Goal: Obtain resource: Download file/media

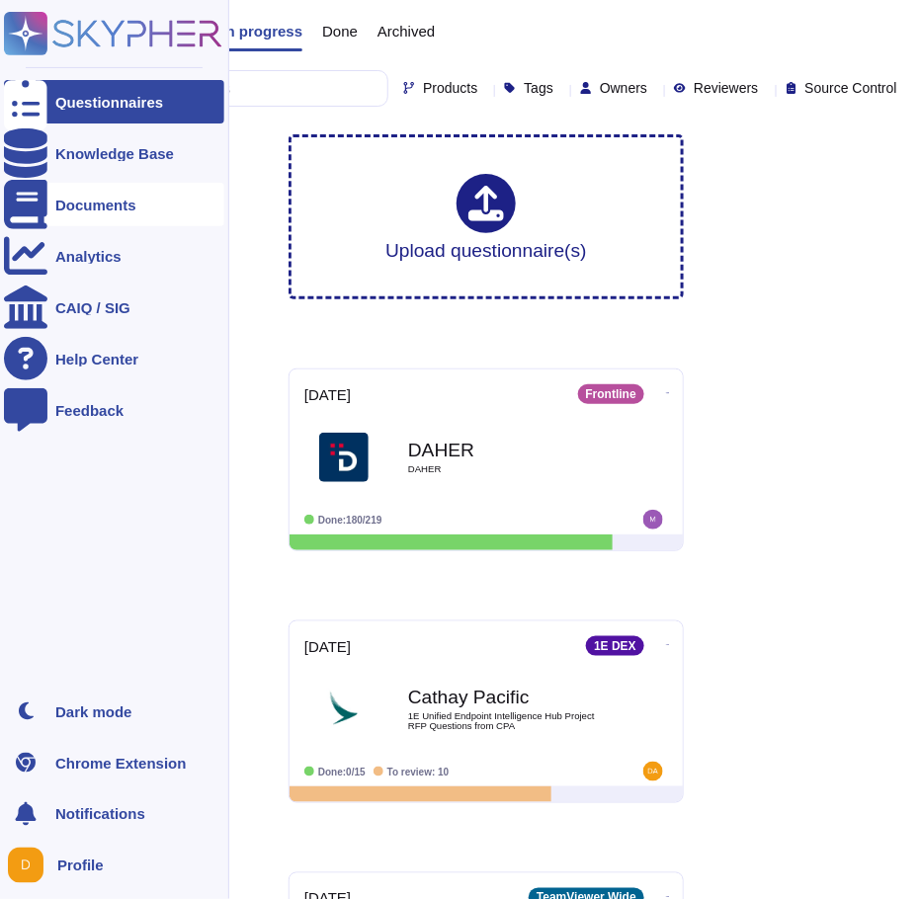
click at [143, 212] on div "Documents" at bounding box center [114, 204] width 220 height 43
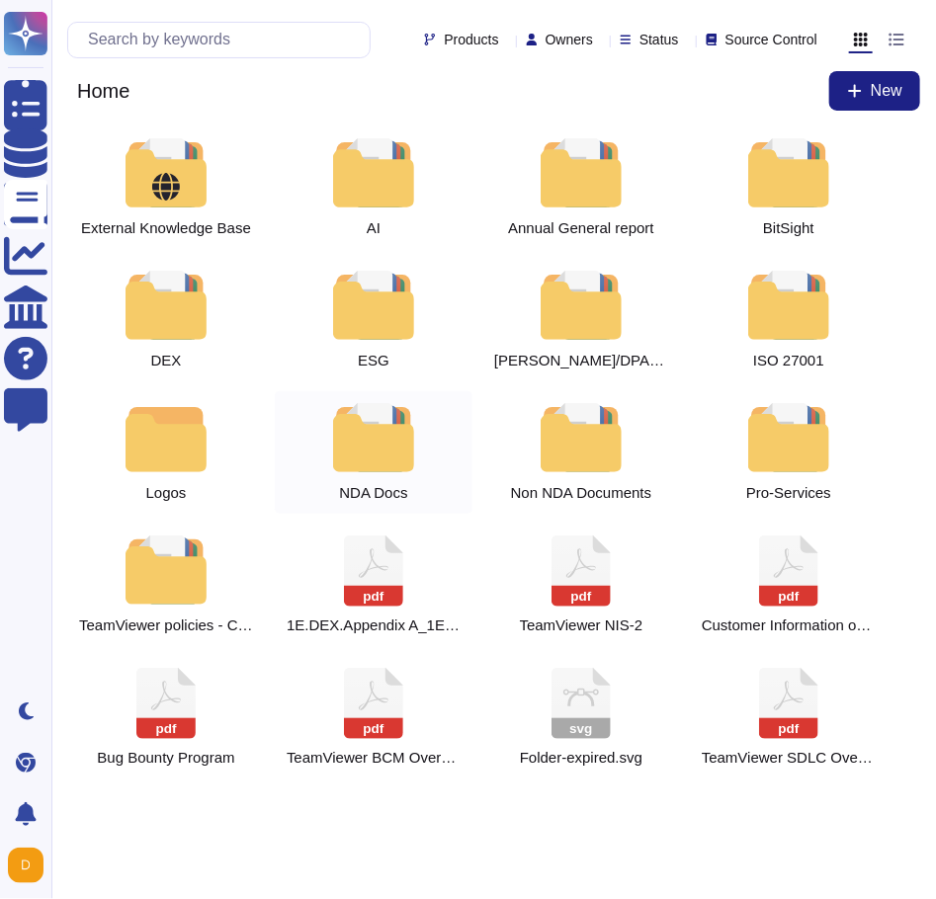
click at [415, 468] on div at bounding box center [373, 437] width 87 height 69
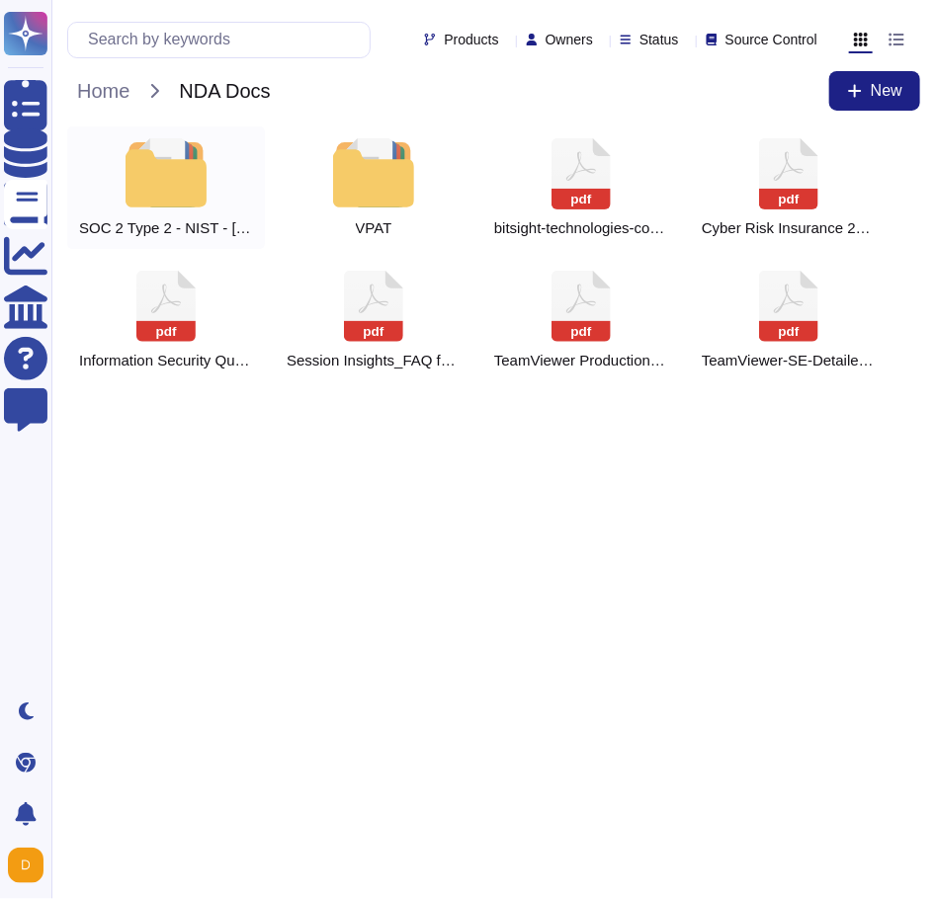
click at [214, 165] on div "SOC 2 Type 2 - NIST - [GEOGRAPHIC_DATA]-RAMP" at bounding box center [166, 187] width 198 height 123
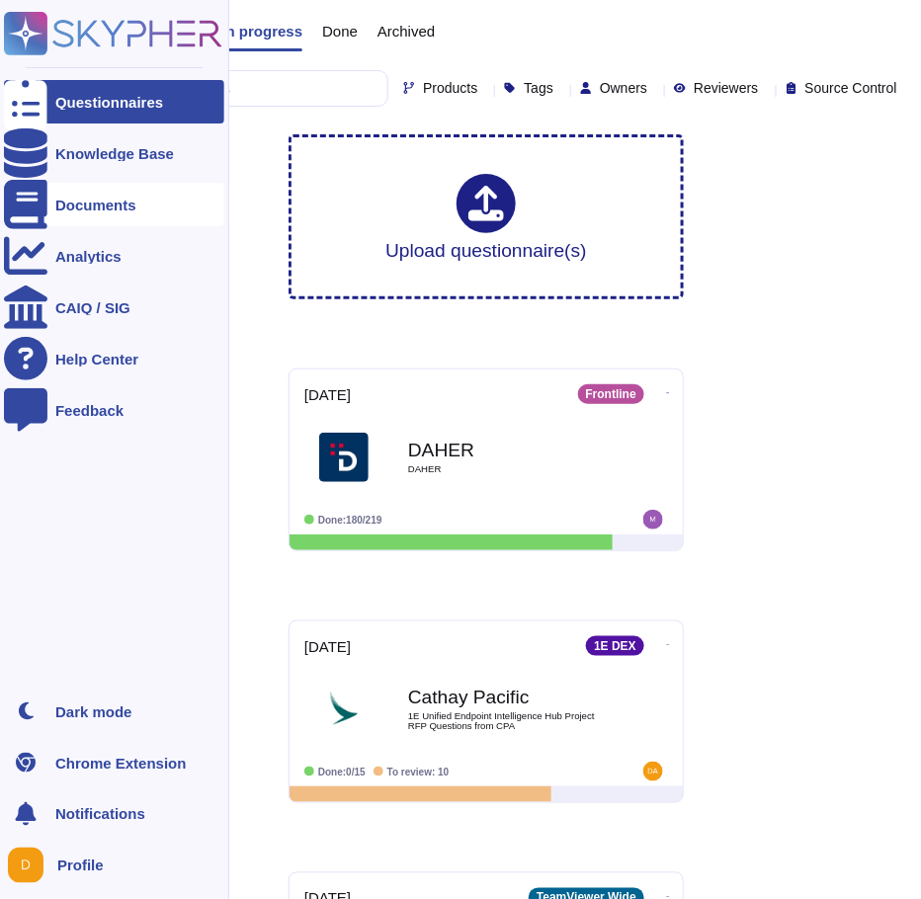
click at [113, 203] on div "Documents" at bounding box center [95, 205] width 81 height 15
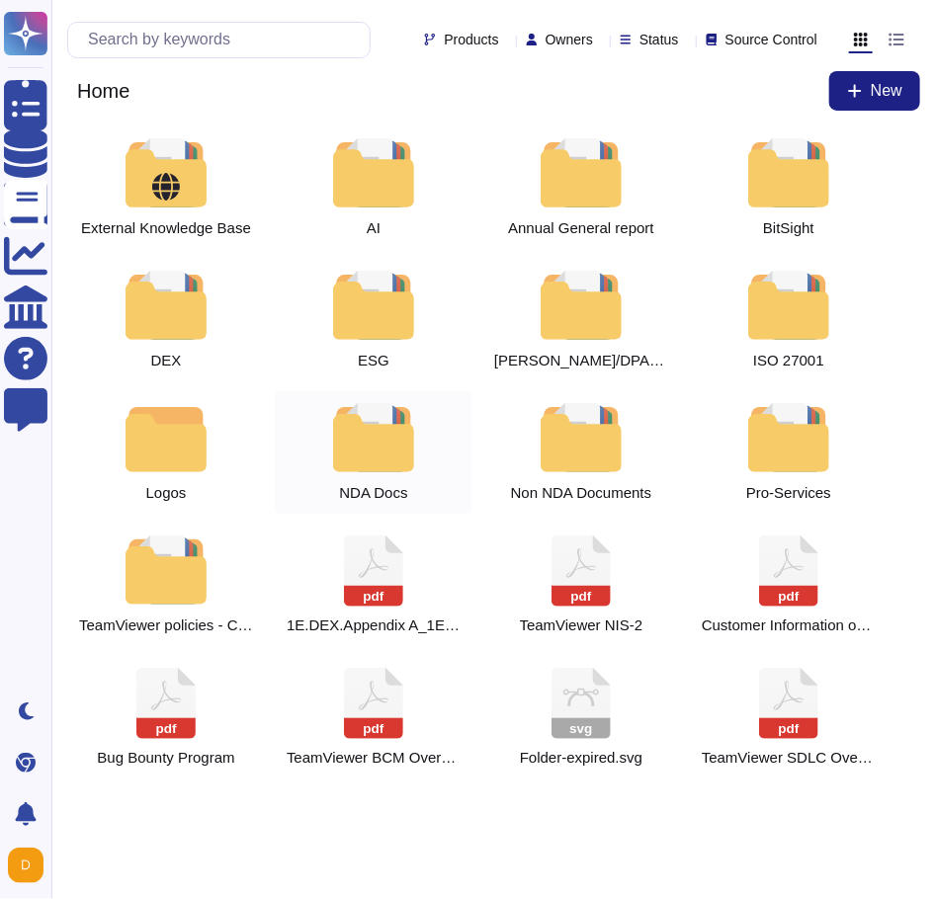
click at [371, 460] on div at bounding box center [373, 437] width 87 height 69
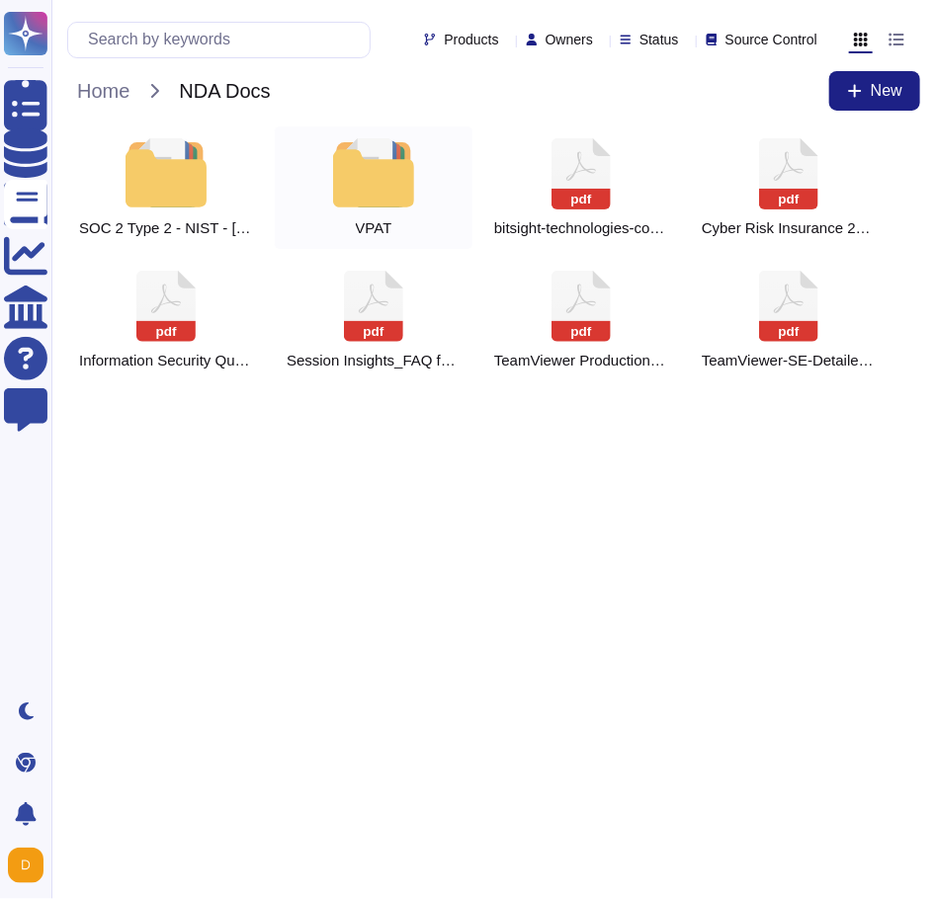
click at [358, 206] on div at bounding box center [373, 172] width 87 height 69
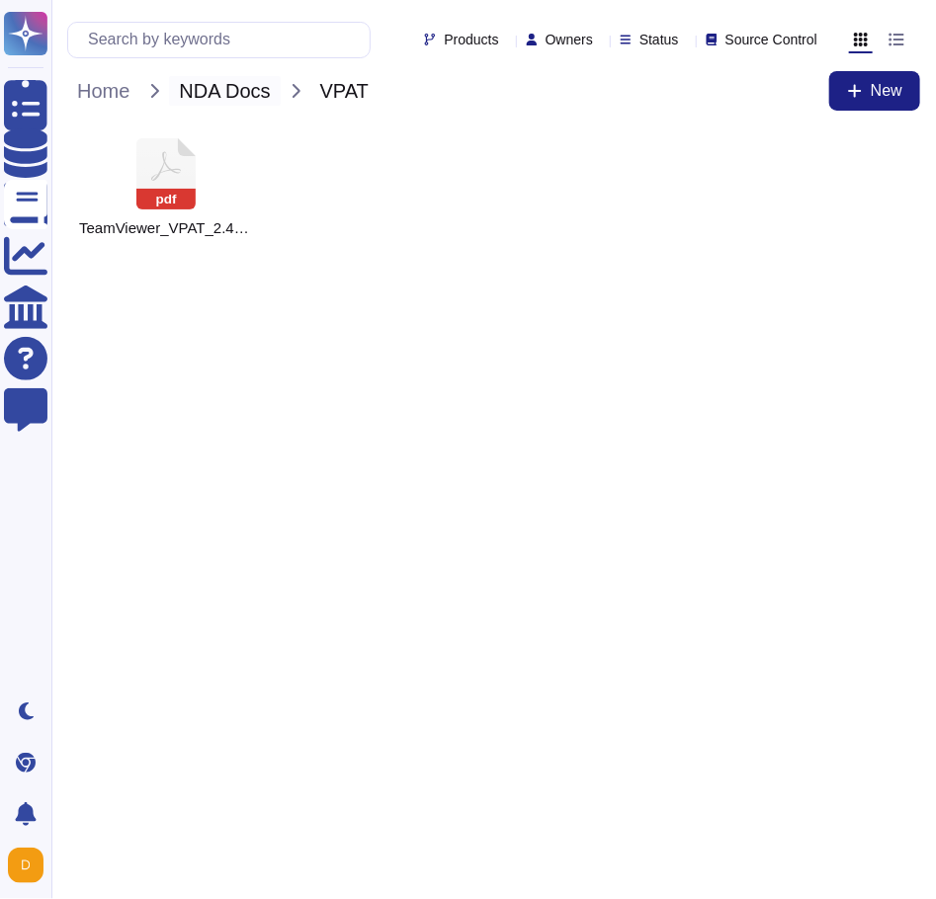
click at [260, 100] on span "NDA Docs" at bounding box center [224, 91] width 111 height 30
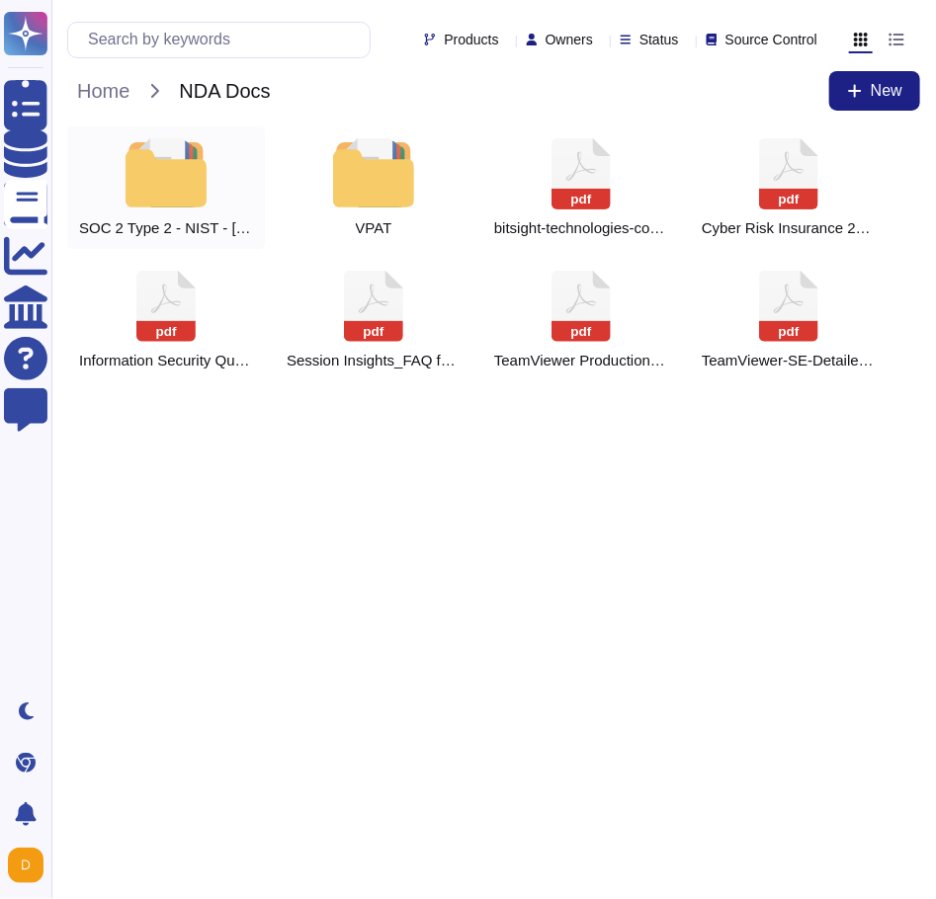
click at [165, 202] on div at bounding box center [166, 172] width 87 height 69
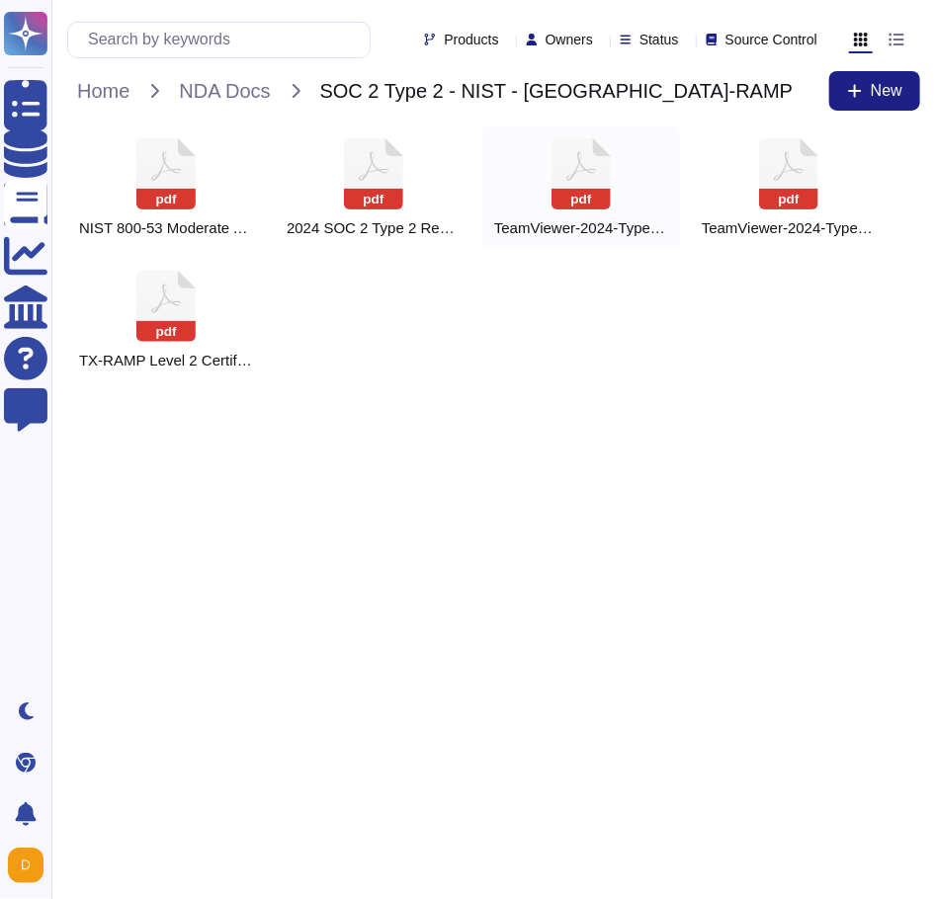
click at [659, 230] on span "TeamViewer-2024-Type 2 HIPAA-Final Report.pdf" at bounding box center [581, 228] width 174 height 18
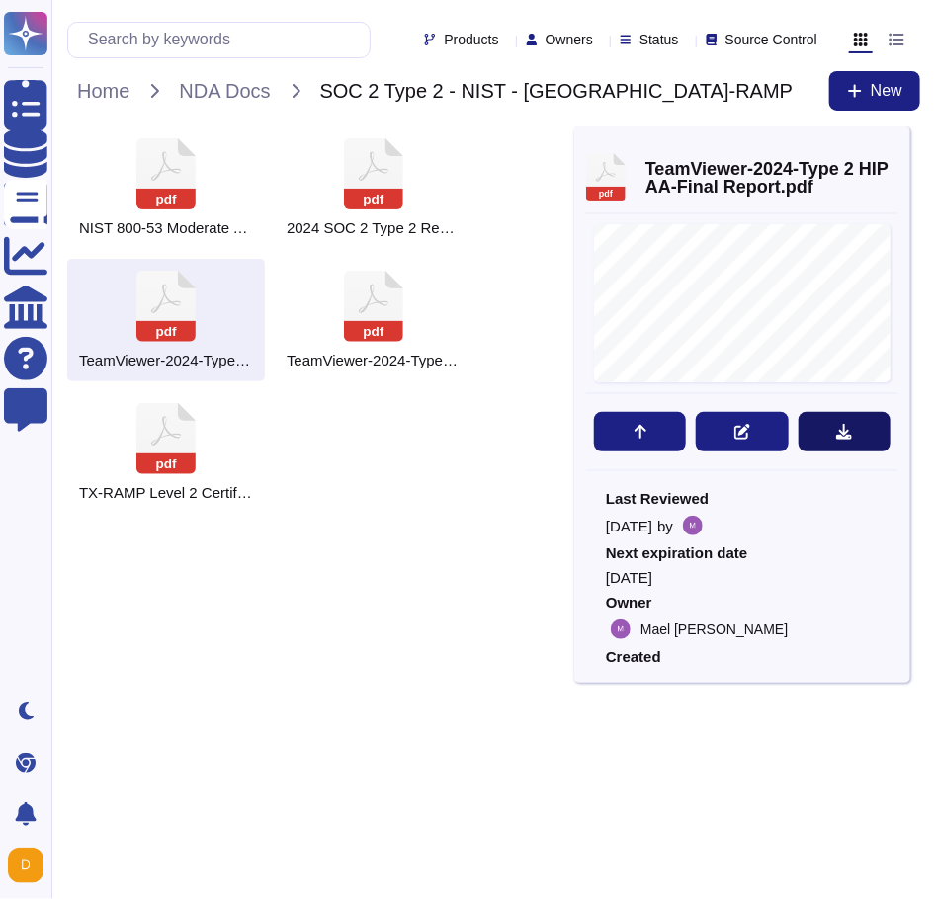
click at [855, 427] on button at bounding box center [844, 432] width 92 height 40
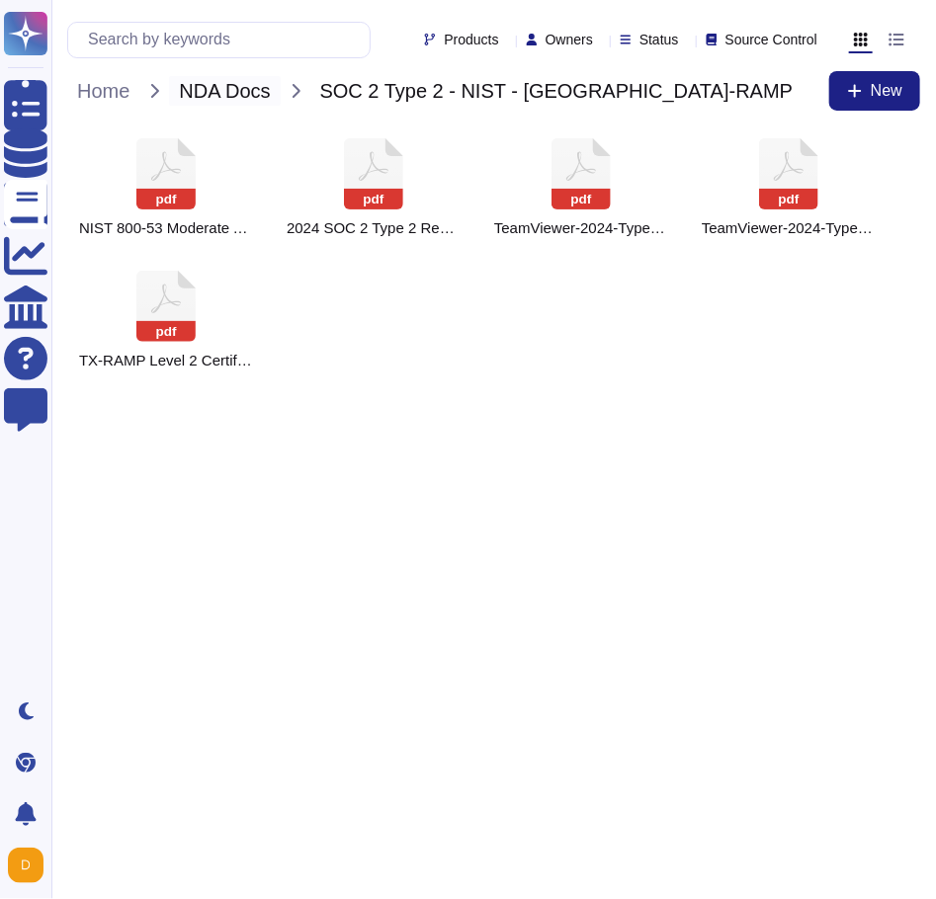
click at [232, 91] on span "NDA Docs" at bounding box center [224, 91] width 111 height 30
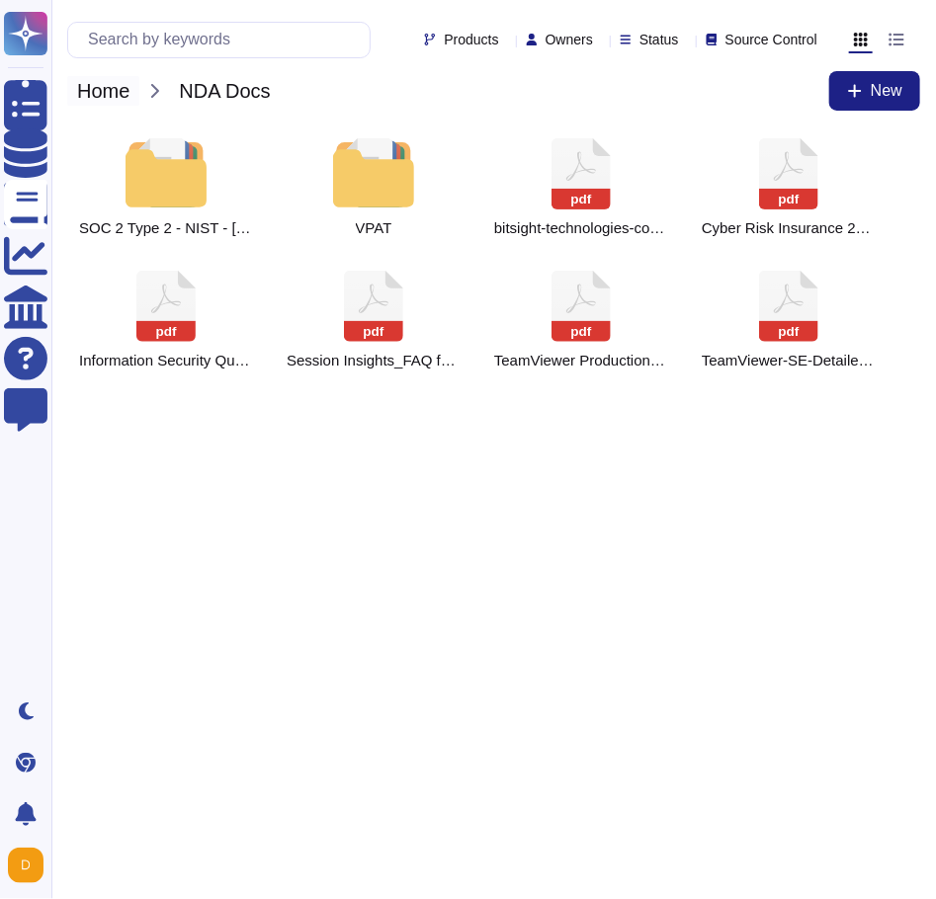
click at [113, 100] on span "Home" at bounding box center [103, 91] width 72 height 30
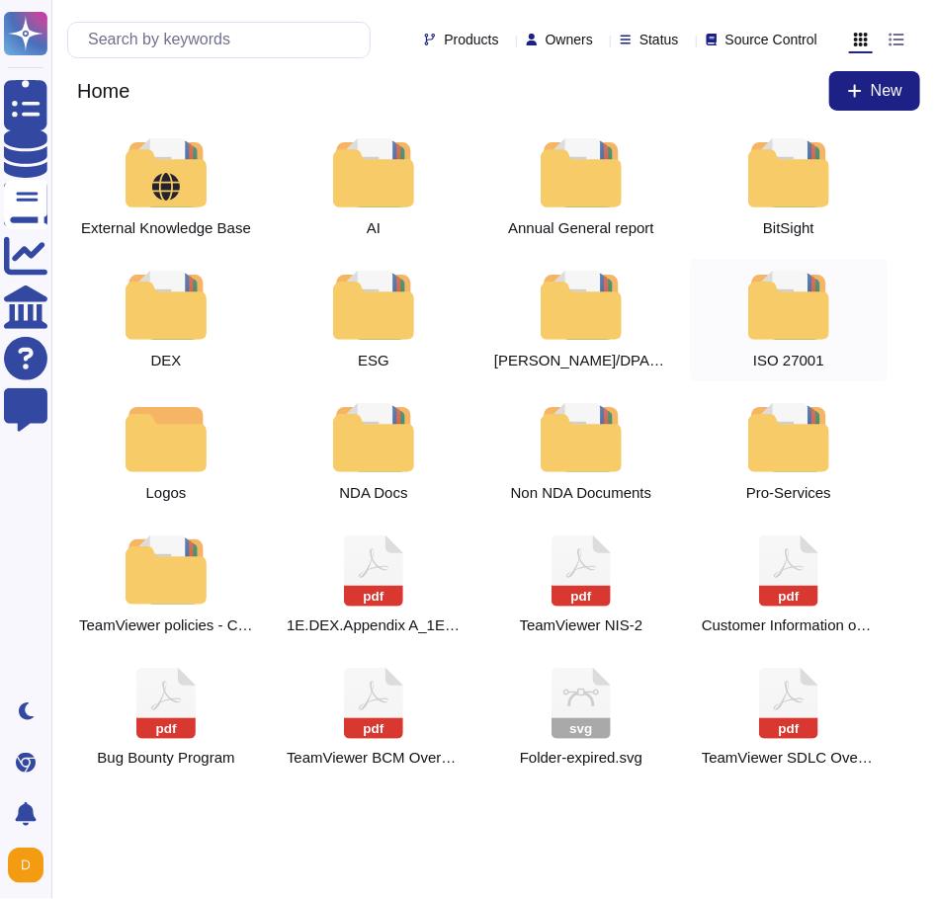
click at [781, 332] on div at bounding box center [788, 305] width 87 height 69
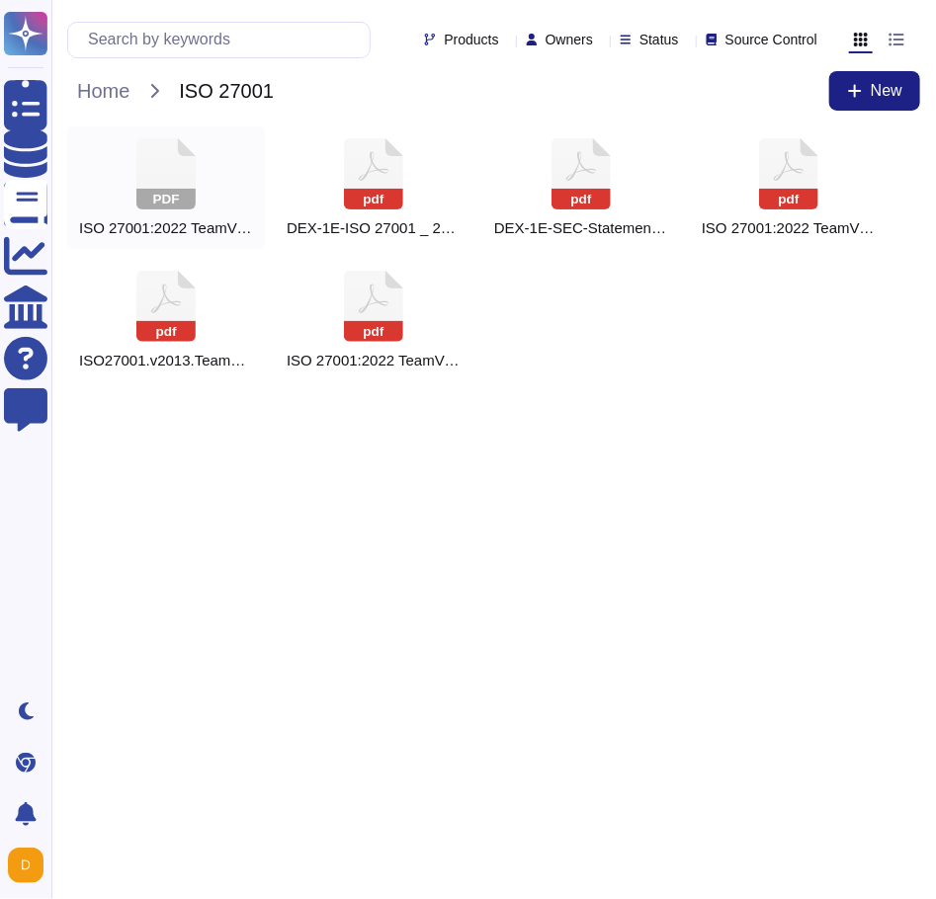
click at [158, 227] on span "ISO 27001:2022 TeamViewer Certificate" at bounding box center [166, 228] width 174 height 18
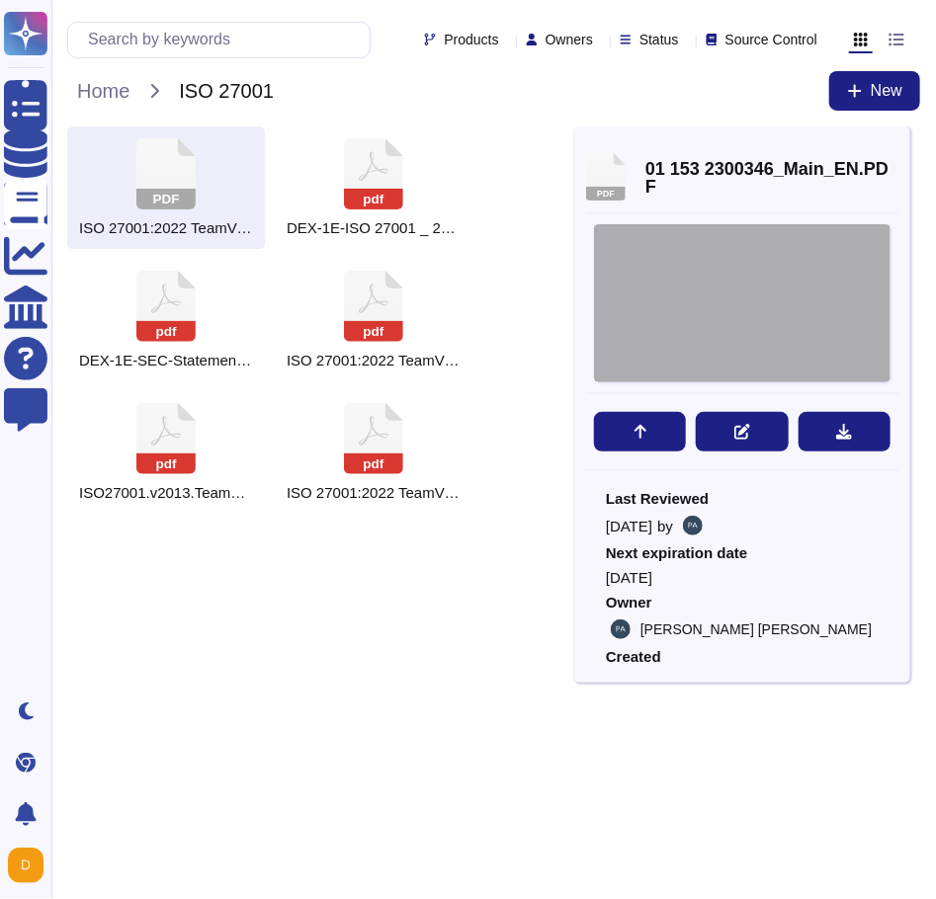
click at [872, 249] on icon at bounding box center [872, 249] width 0 height 0
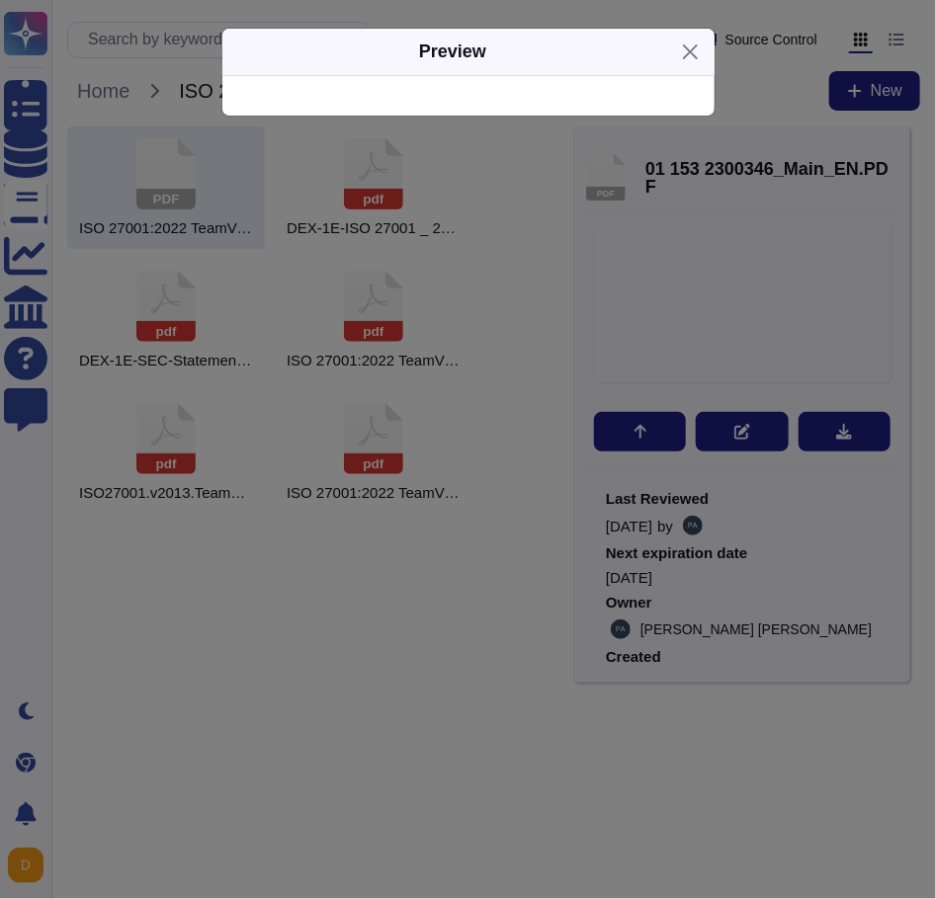
click at [430, 585] on div "Preview" at bounding box center [468, 449] width 936 height 899
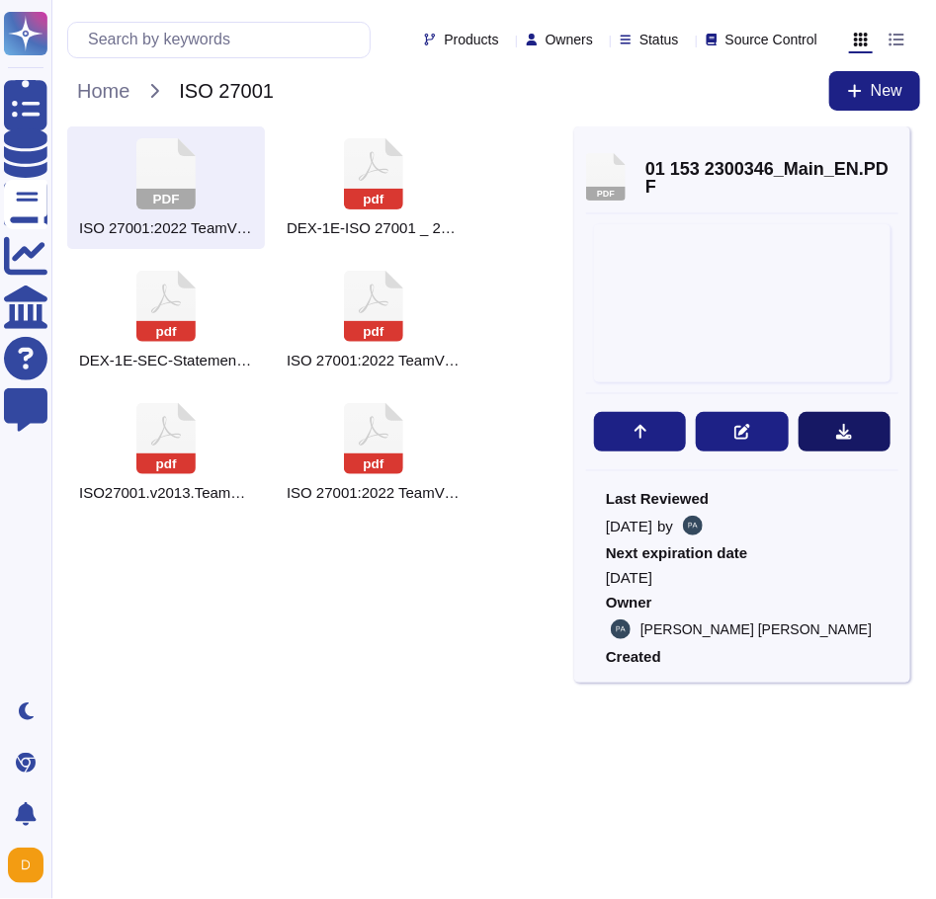
click at [861, 442] on button at bounding box center [844, 432] width 92 height 40
click at [898, 147] on icon at bounding box center [898, 147] width 0 height 0
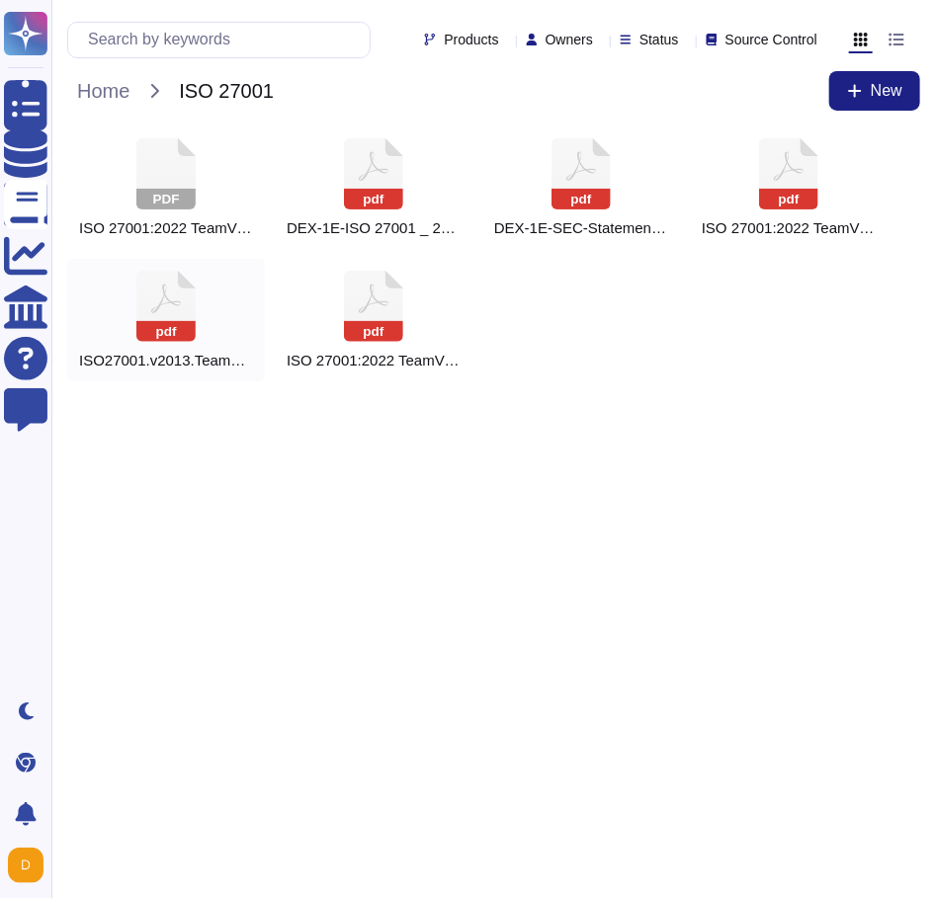
click at [175, 366] on span "ISO27001.v2013.TeamViewer_Certificate.pdf" at bounding box center [166, 361] width 174 height 18
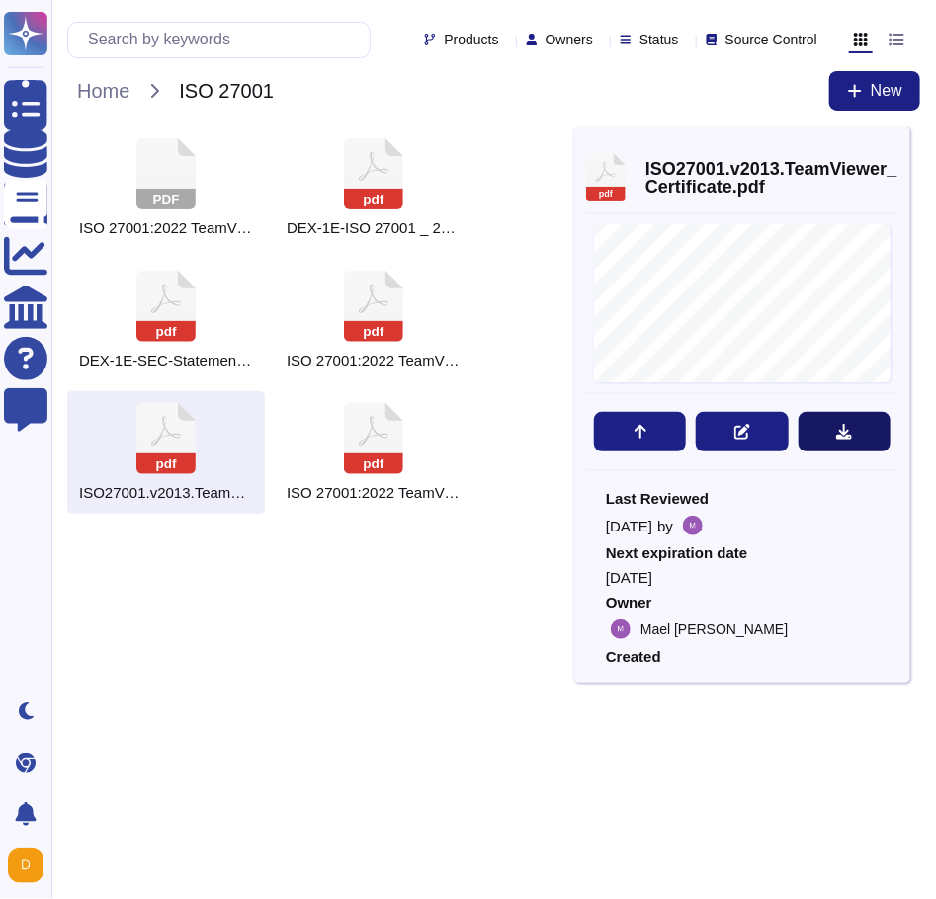
click at [833, 421] on button at bounding box center [844, 432] width 92 height 40
click at [129, 103] on span "Home" at bounding box center [103, 91] width 72 height 30
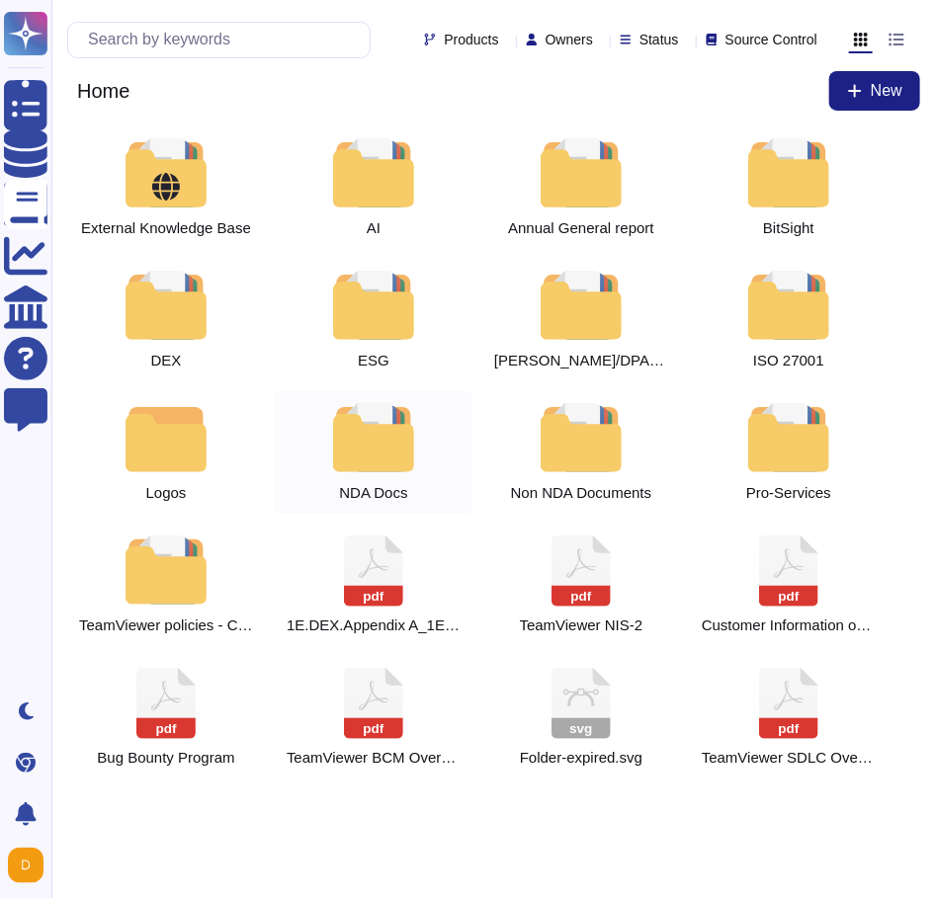
click at [356, 473] on div "NDA Docs" at bounding box center [374, 452] width 198 height 123
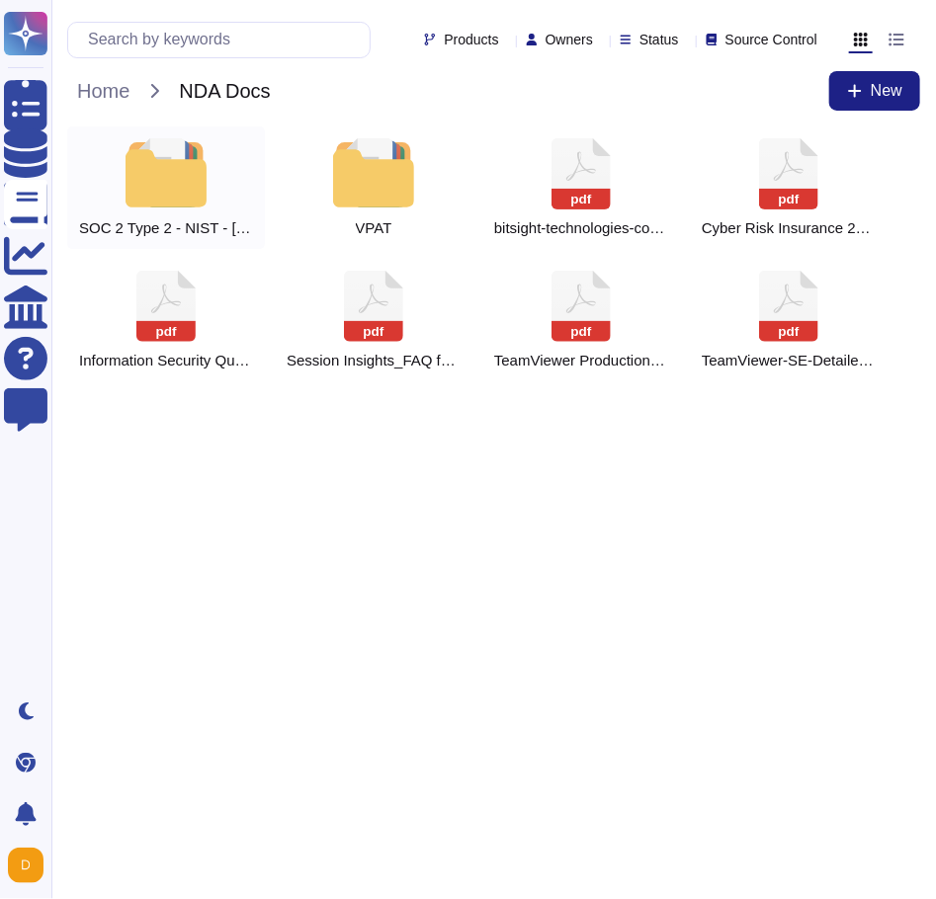
click at [208, 214] on div "SOC 2 Type 2 - NIST - [GEOGRAPHIC_DATA]-RAMP" at bounding box center [166, 187] width 198 height 123
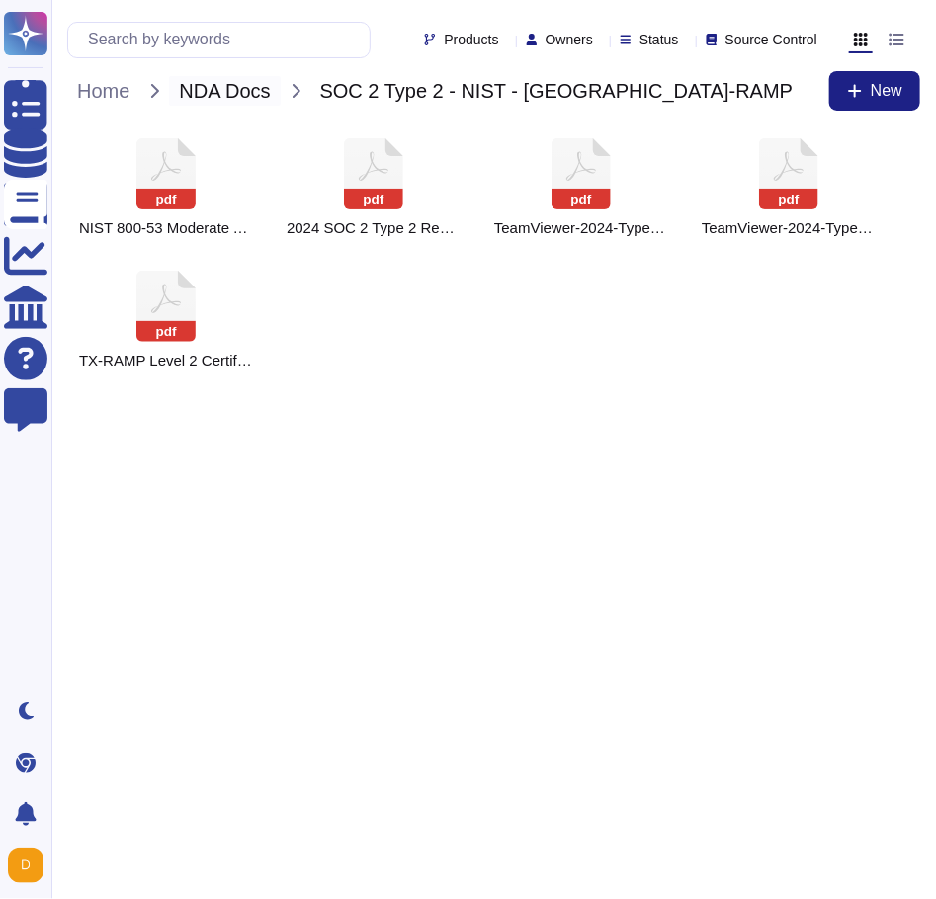
click at [228, 89] on span "NDA Docs" at bounding box center [224, 91] width 111 height 30
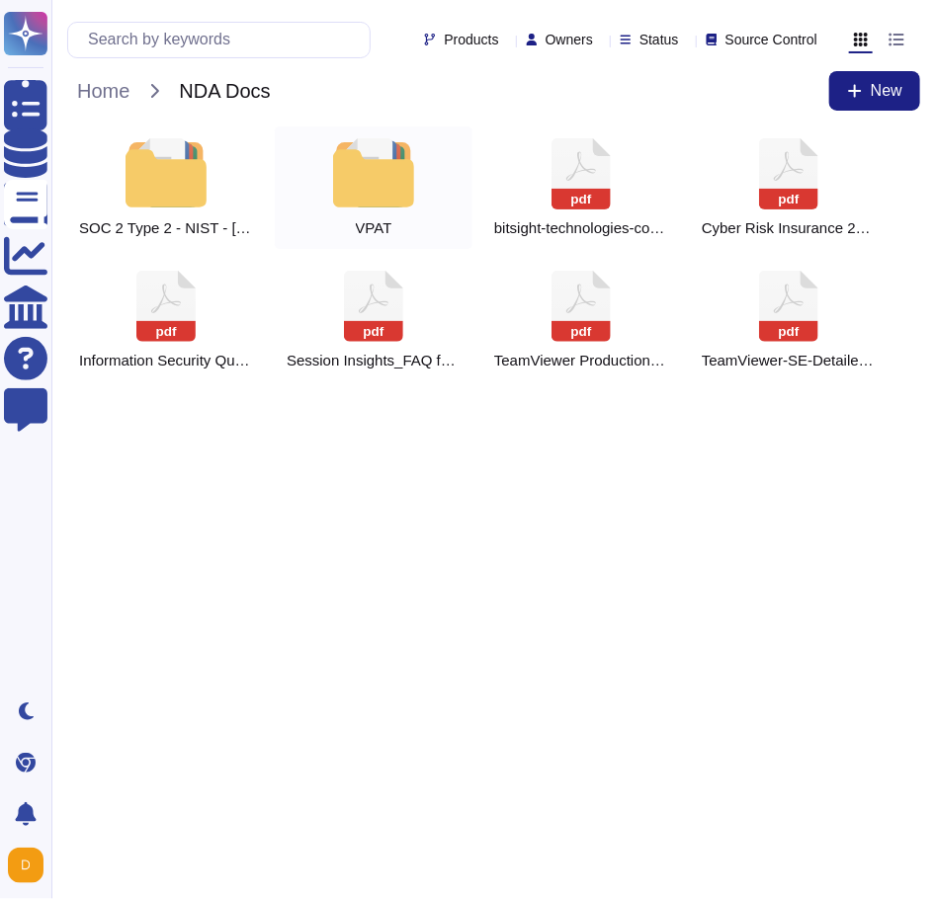
click at [388, 192] on div at bounding box center [373, 172] width 87 height 69
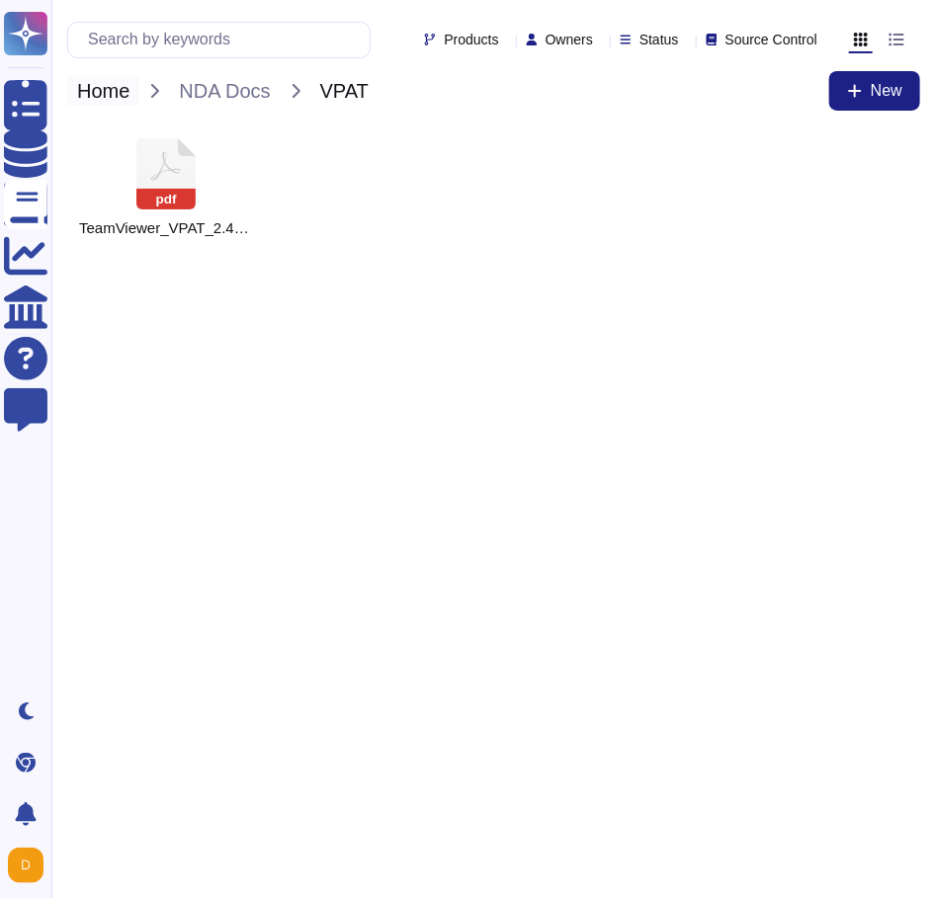
click at [123, 98] on span "Home" at bounding box center [103, 91] width 72 height 30
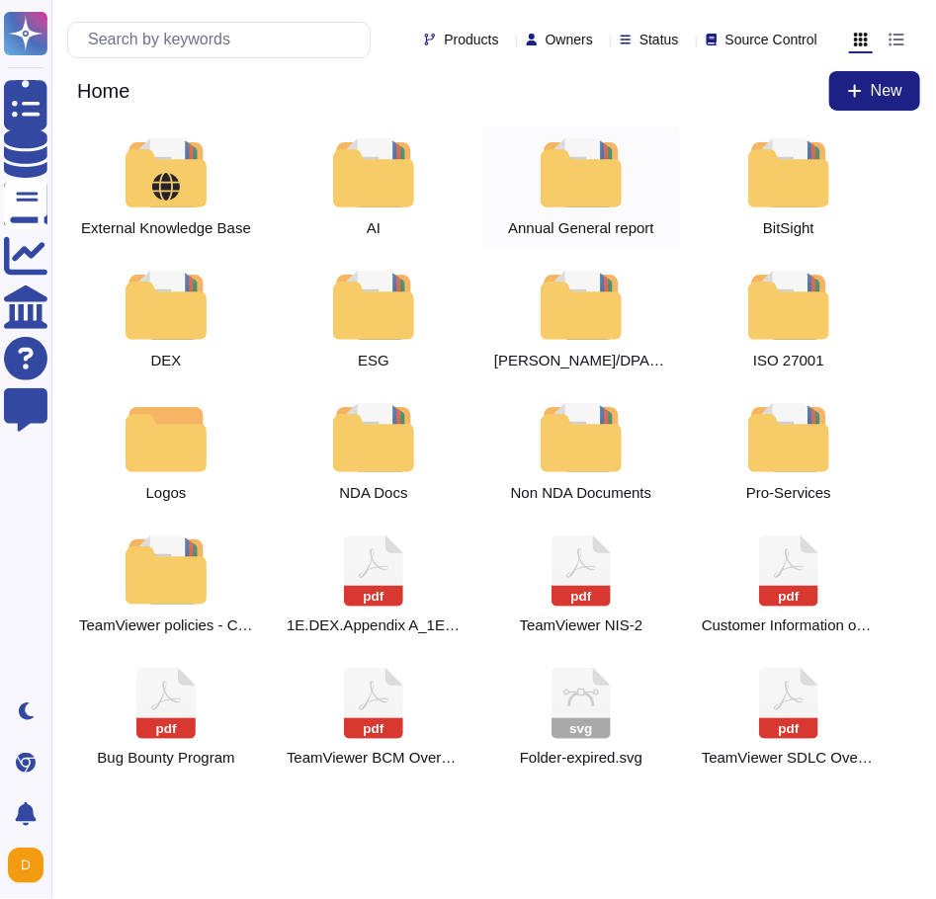
click at [557, 207] on div "Annual General report" at bounding box center [581, 187] width 198 height 123
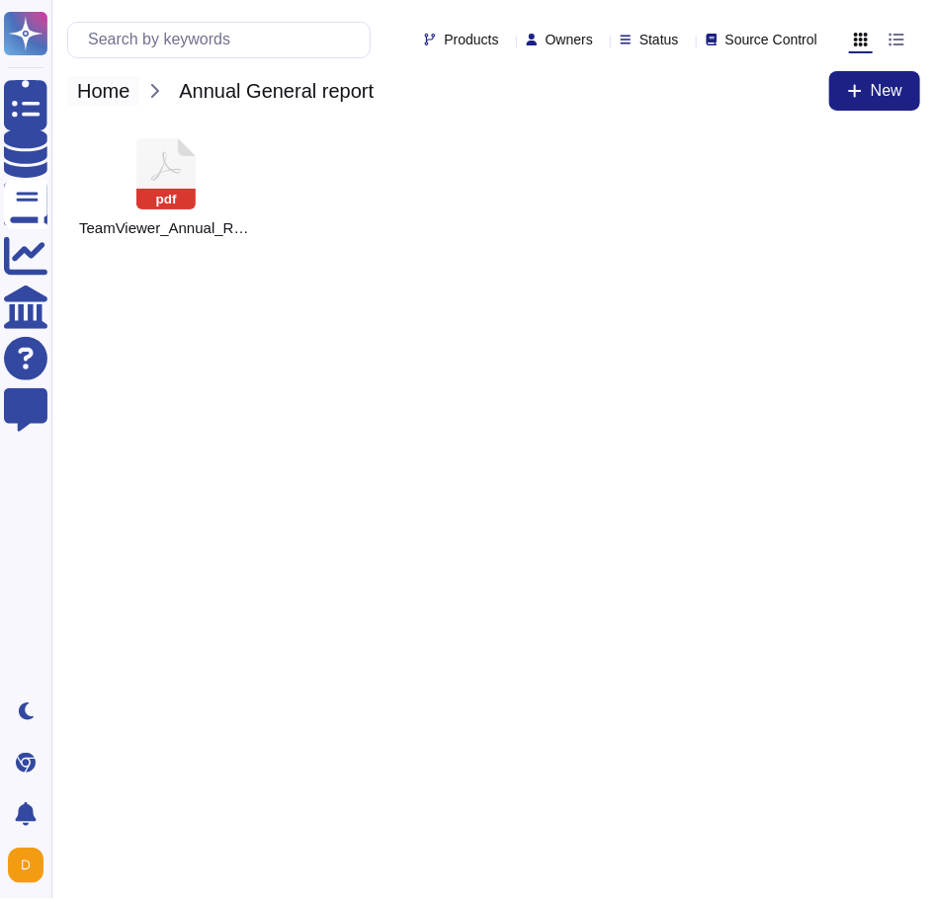
click at [104, 89] on span "Home" at bounding box center [103, 91] width 72 height 30
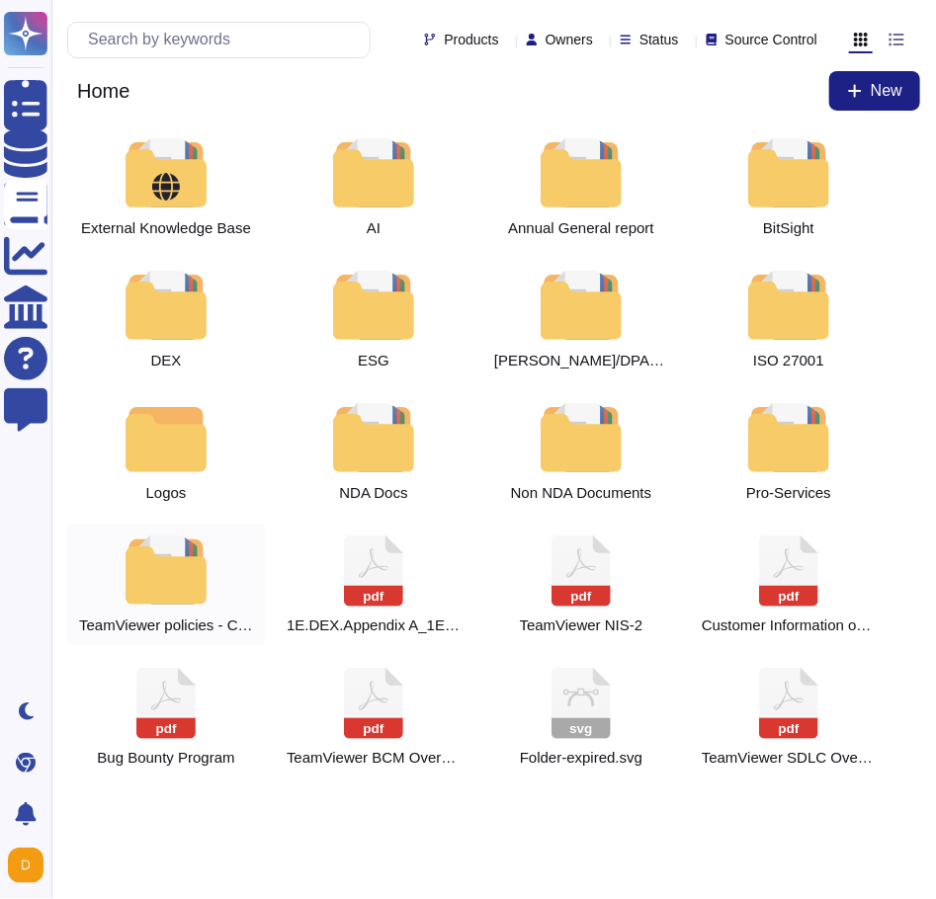
click at [158, 582] on div at bounding box center [166, 569] width 87 height 69
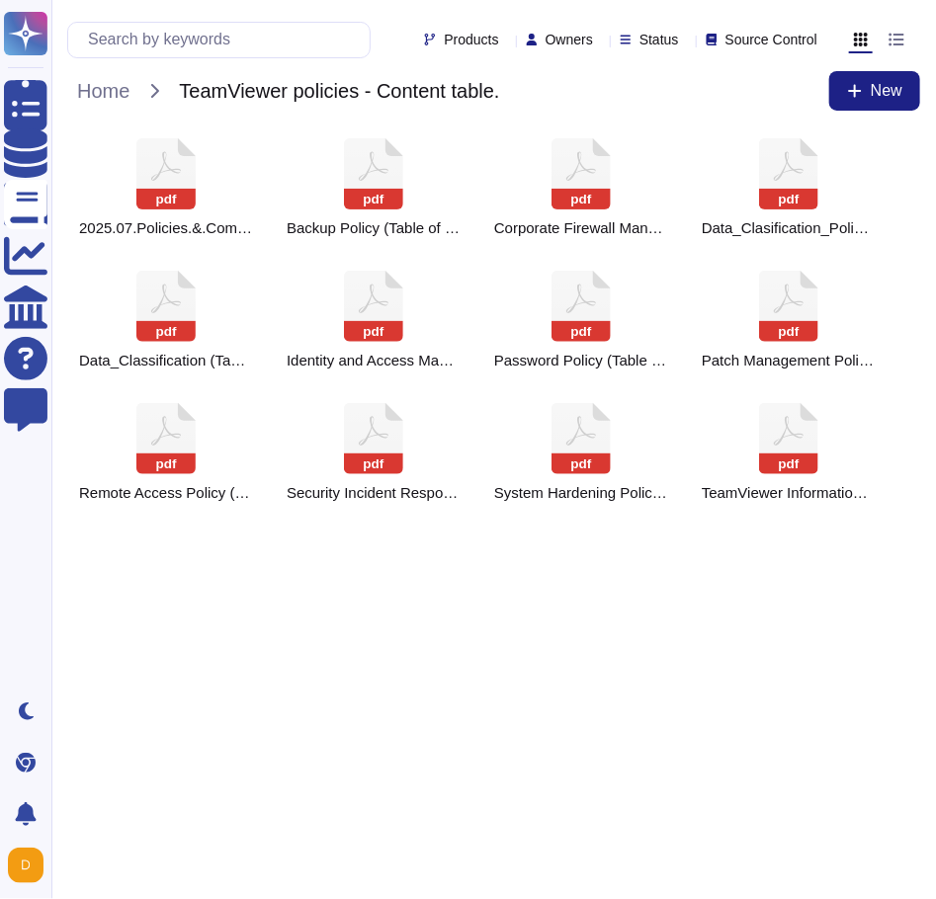
click at [126, 106] on div "Home TeamViewer policies - Content table. New" at bounding box center [493, 91] width 853 height 40
click at [118, 102] on span "Home" at bounding box center [103, 91] width 72 height 30
